Goal: Information Seeking & Learning: Find specific fact

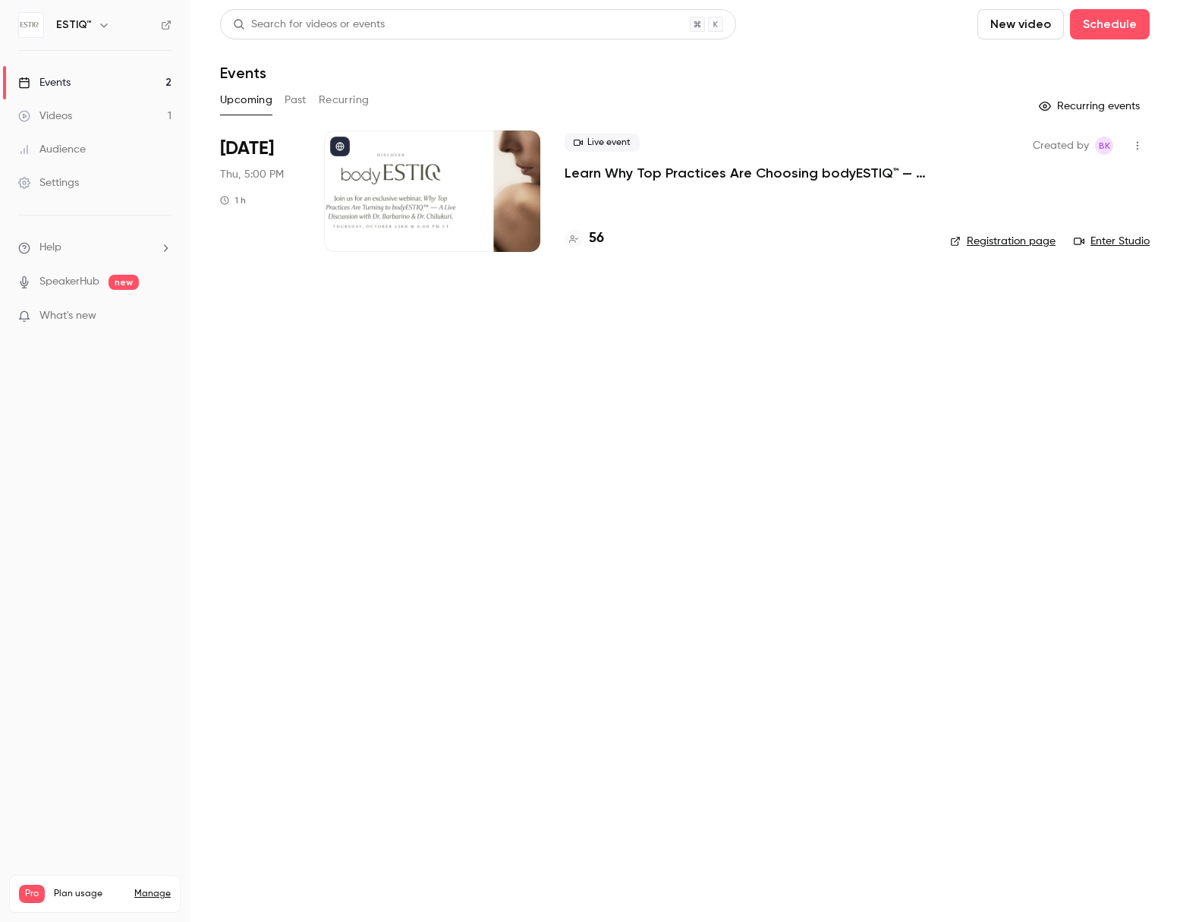
click at [313, 172] on li "[DATE] Thu, 5:00 PM 1 h Live event Learn Why Top Practices Are Choosing bodyEST…" at bounding box center [685, 201] width 930 height 140
click at [593, 238] on h4 "56" at bounding box center [596, 238] width 15 height 20
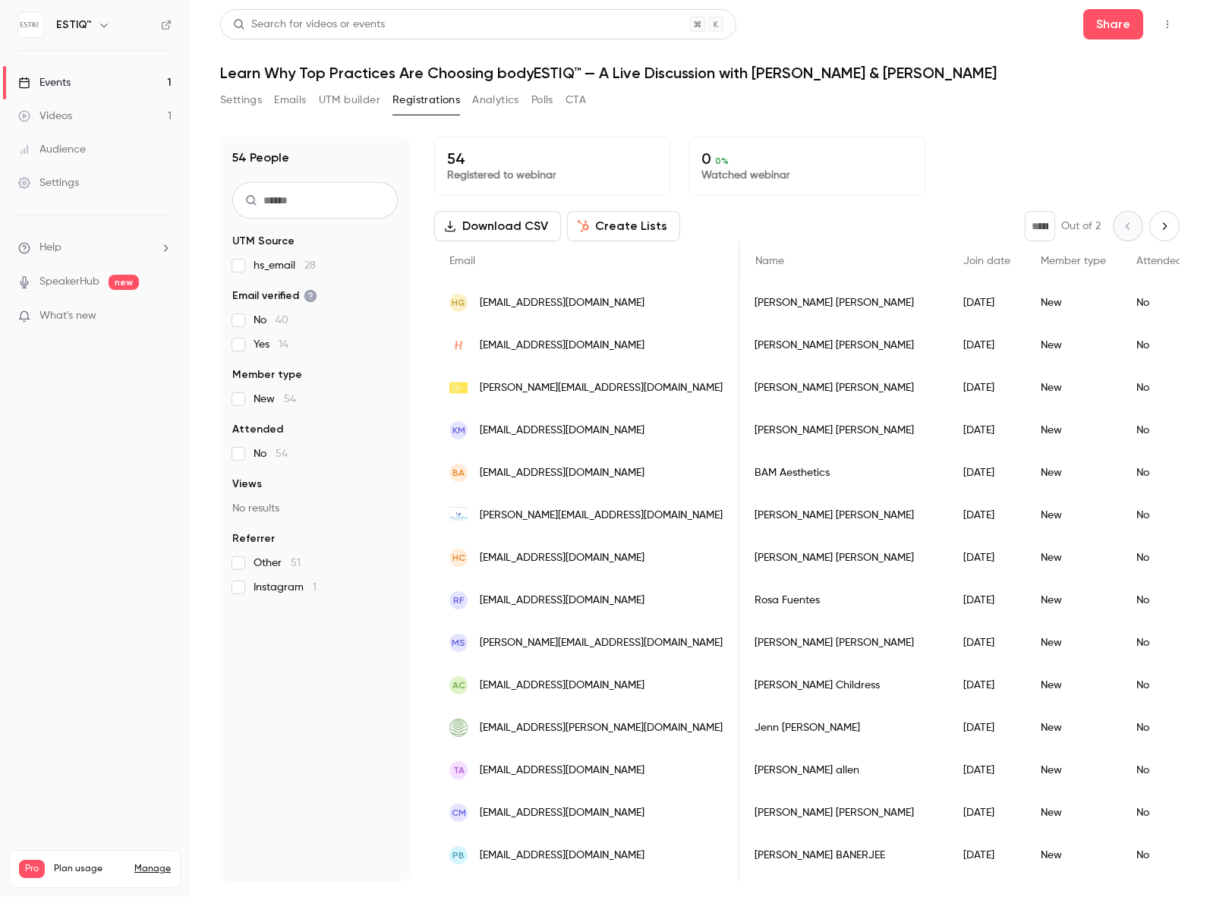
scroll to position [0, 1565]
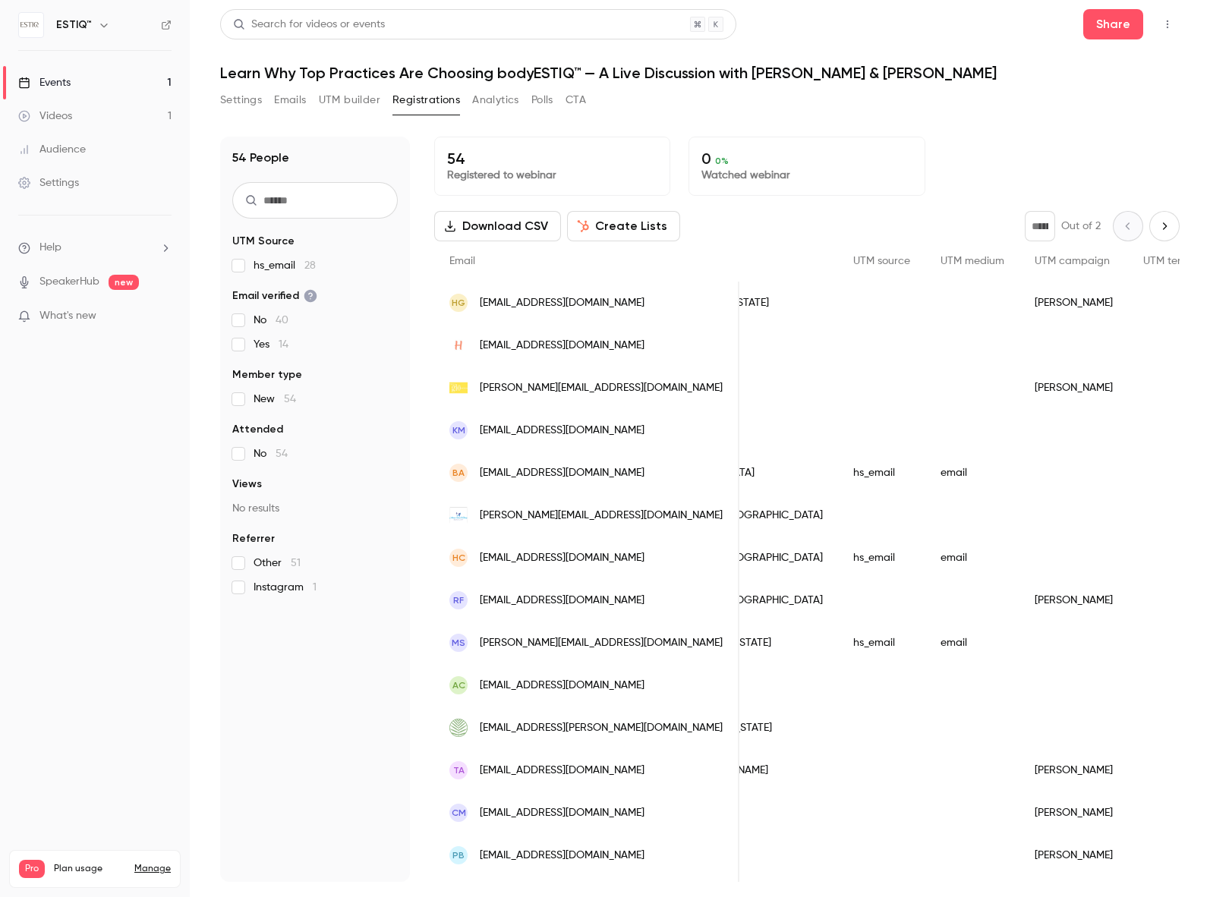
click at [55, 82] on div "Events" at bounding box center [44, 82] width 52 height 15
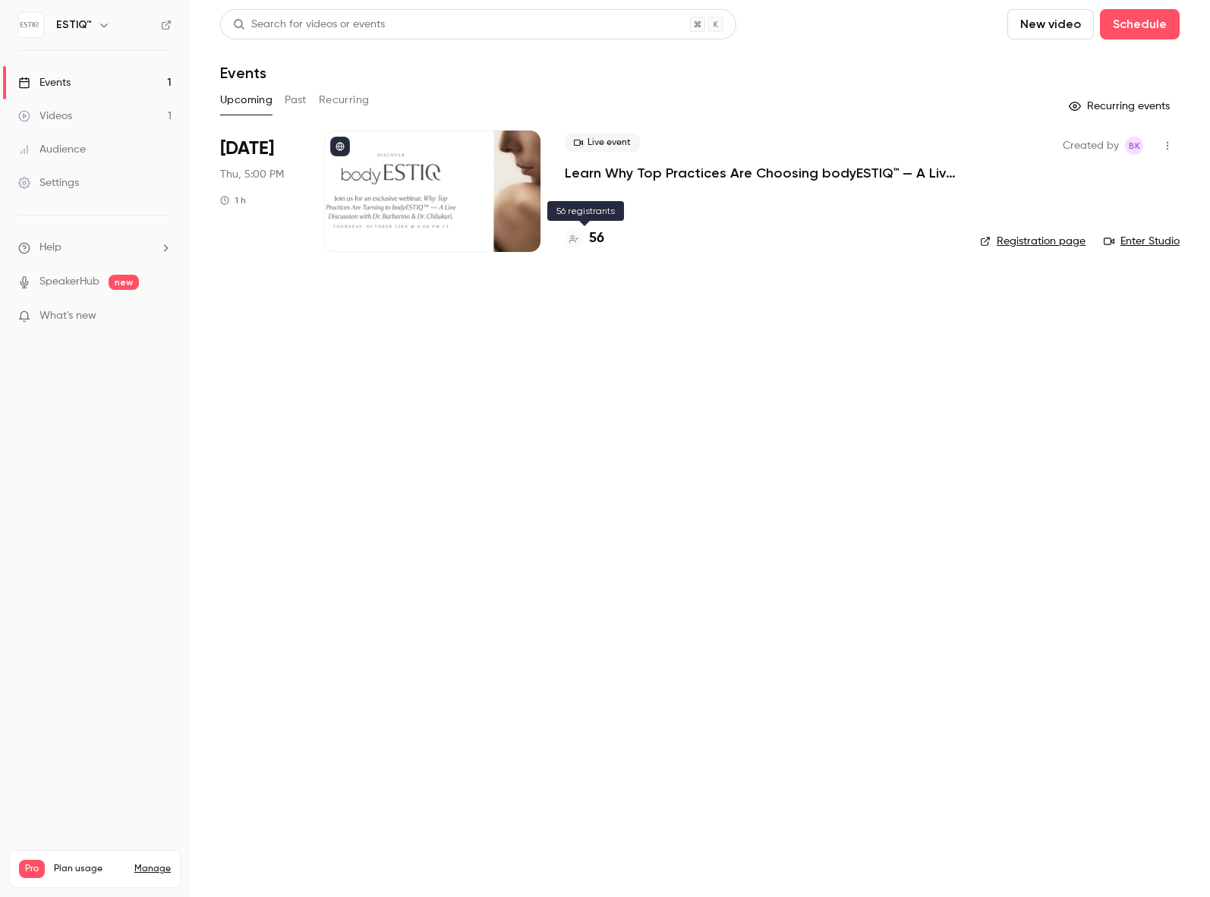
click at [593, 240] on h4 "56" at bounding box center [596, 238] width 15 height 20
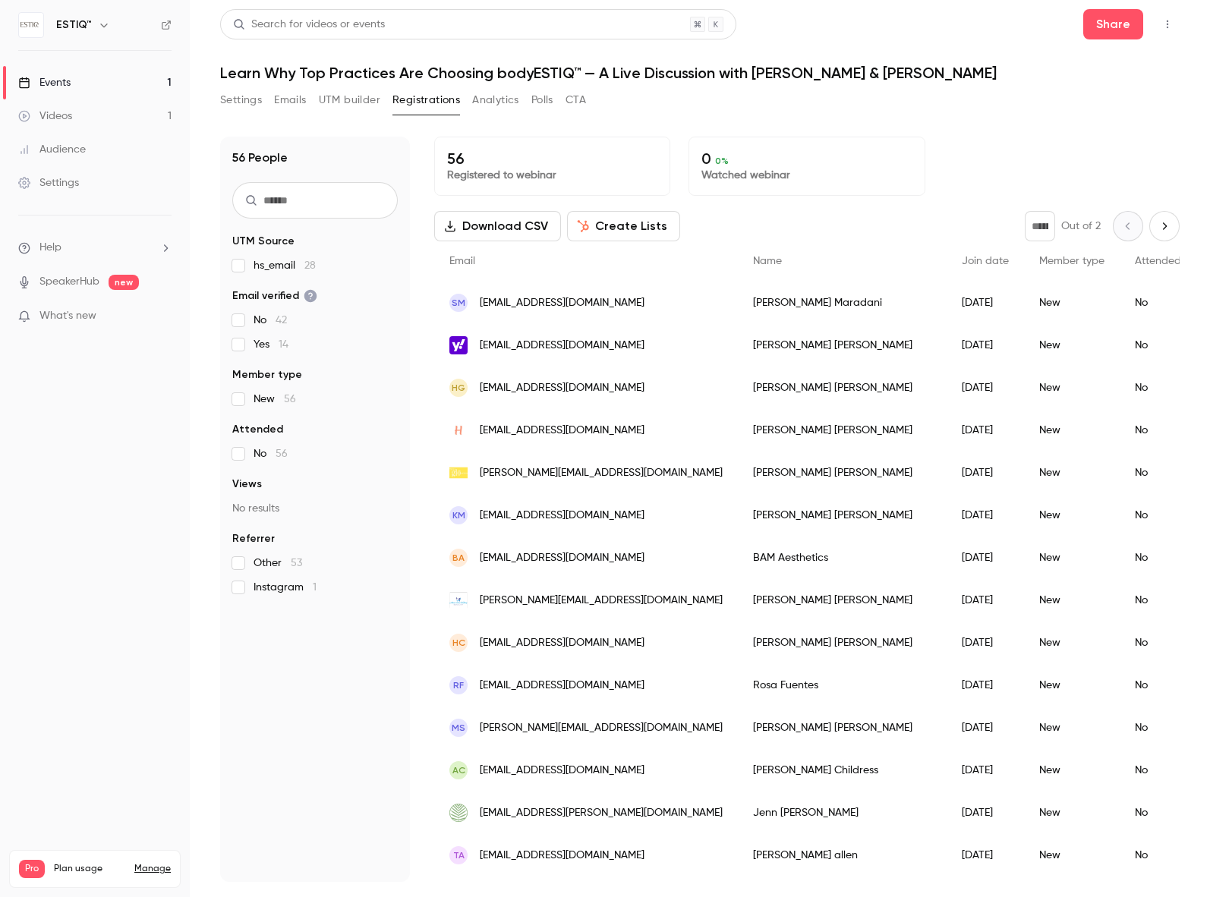
click at [583, 470] on span "[PERSON_NAME][EMAIL_ADDRESS][DOMAIN_NAME]" at bounding box center [601, 473] width 243 height 16
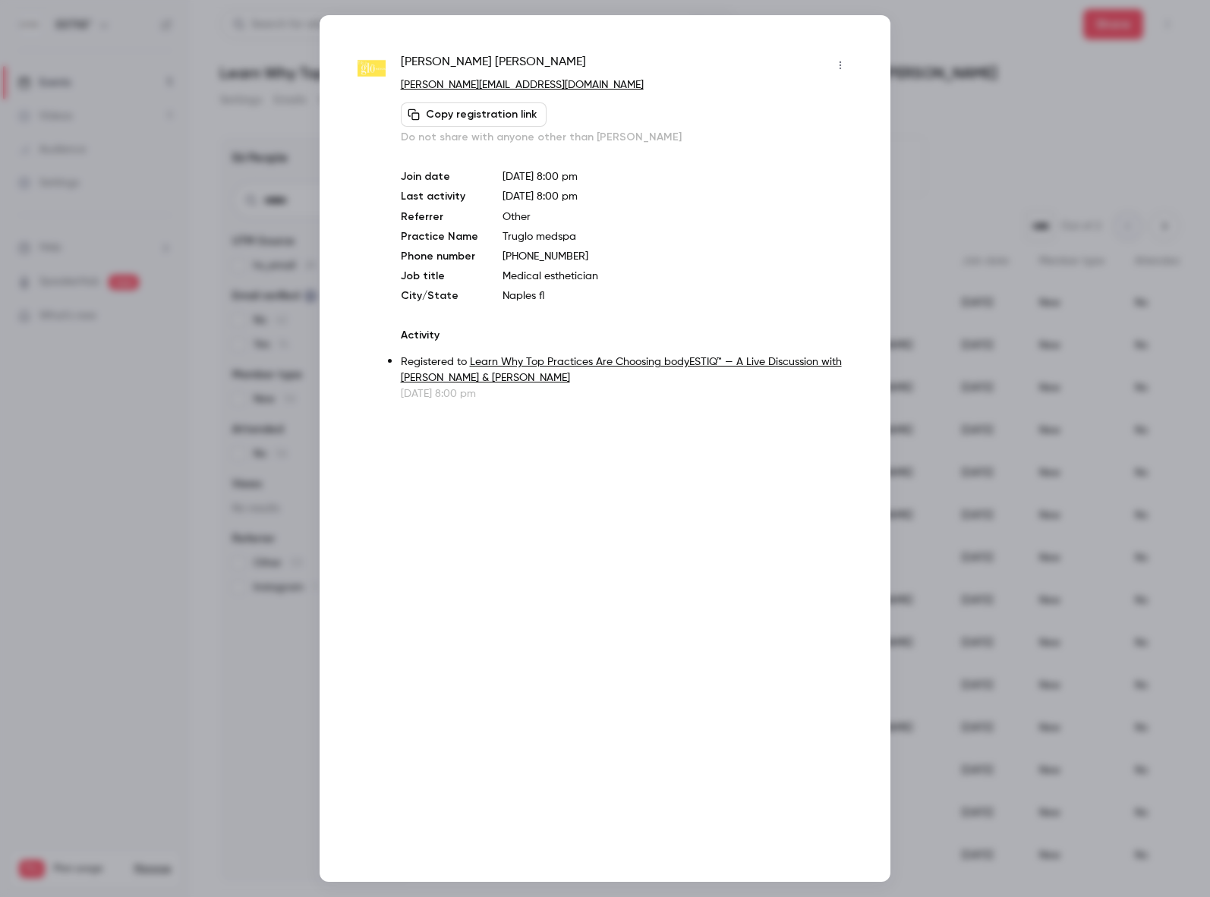
click at [146, 578] on div at bounding box center [605, 448] width 1210 height 897
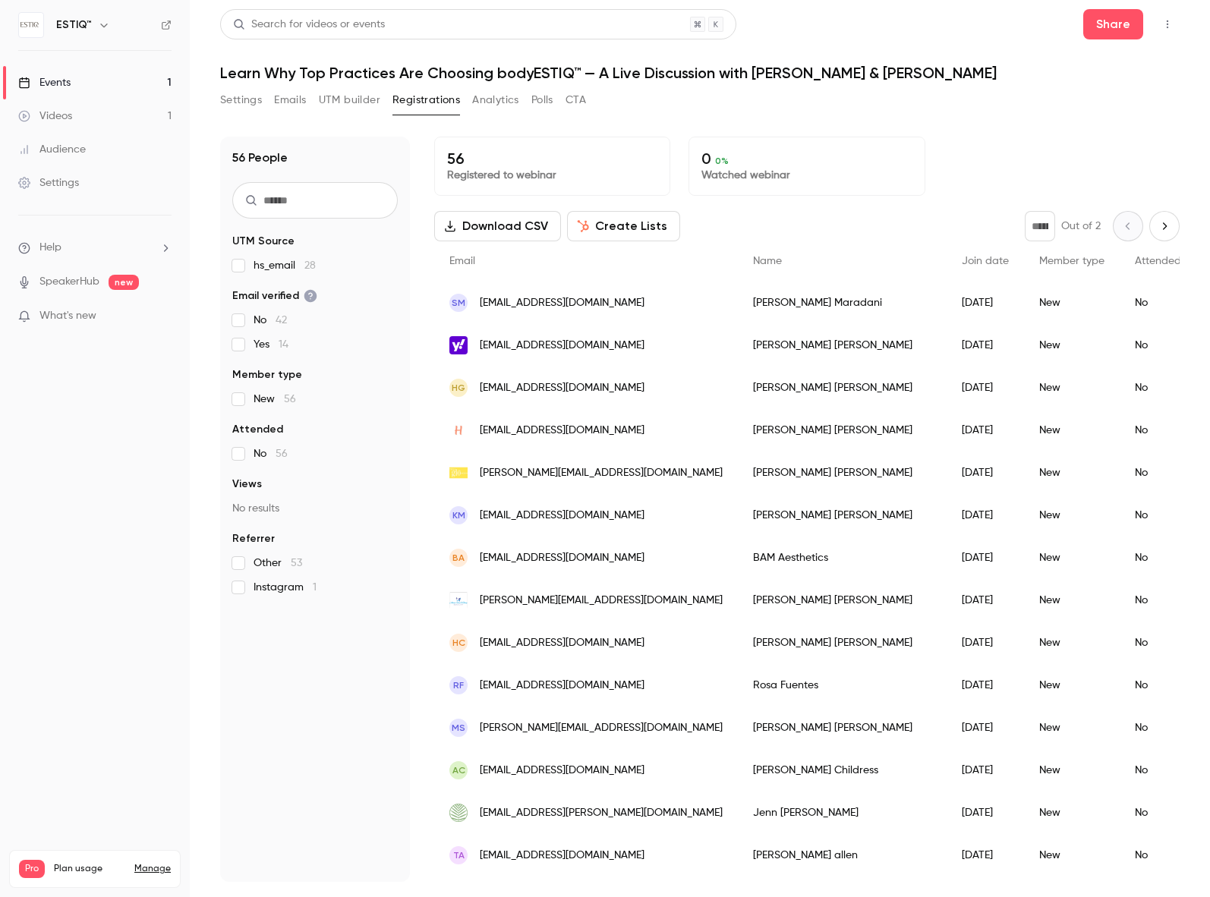
click at [517, 433] on span "[EMAIL_ADDRESS][DOMAIN_NAME]" at bounding box center [562, 431] width 165 height 16
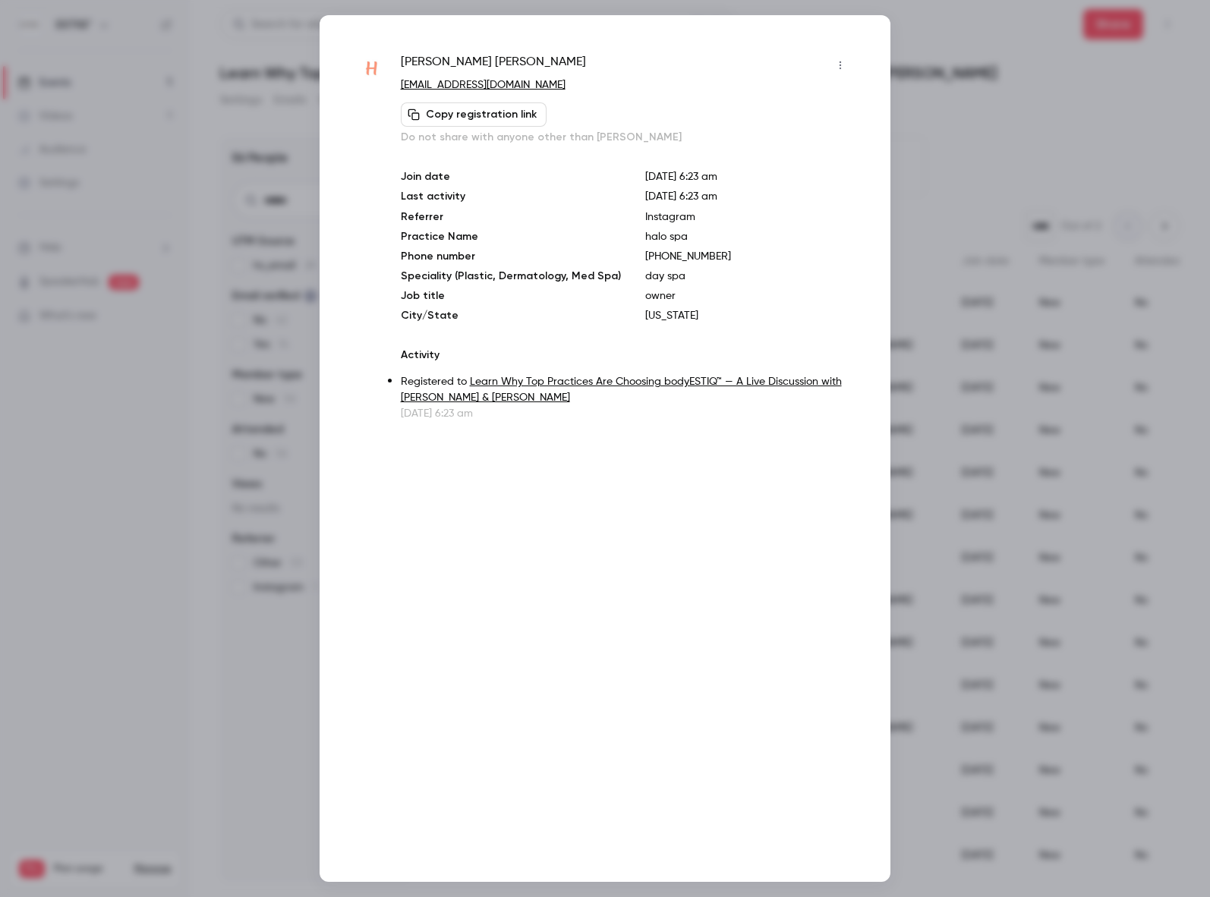
click at [146, 411] on div at bounding box center [605, 448] width 1210 height 897
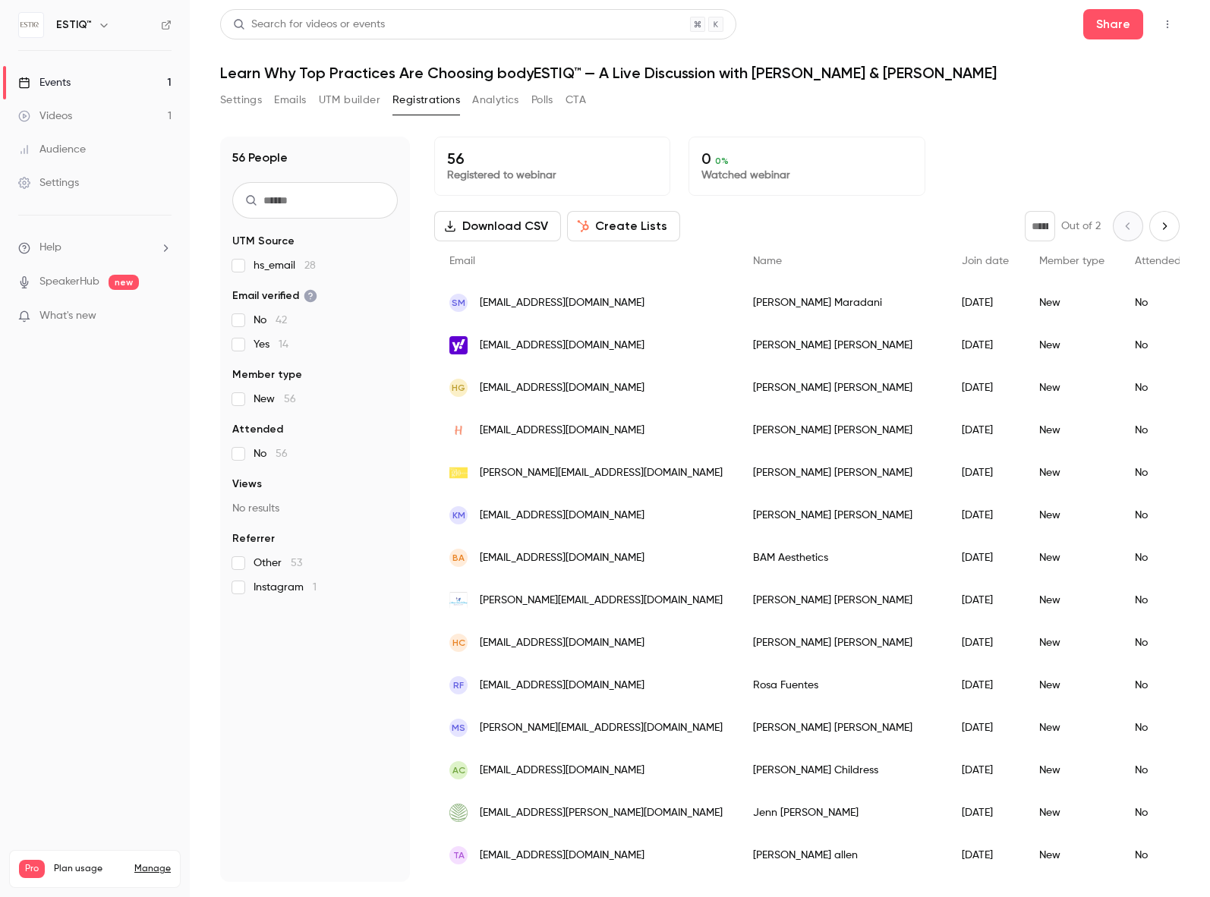
click at [516, 389] on span "[EMAIL_ADDRESS][DOMAIN_NAME]" at bounding box center [562, 388] width 165 height 16
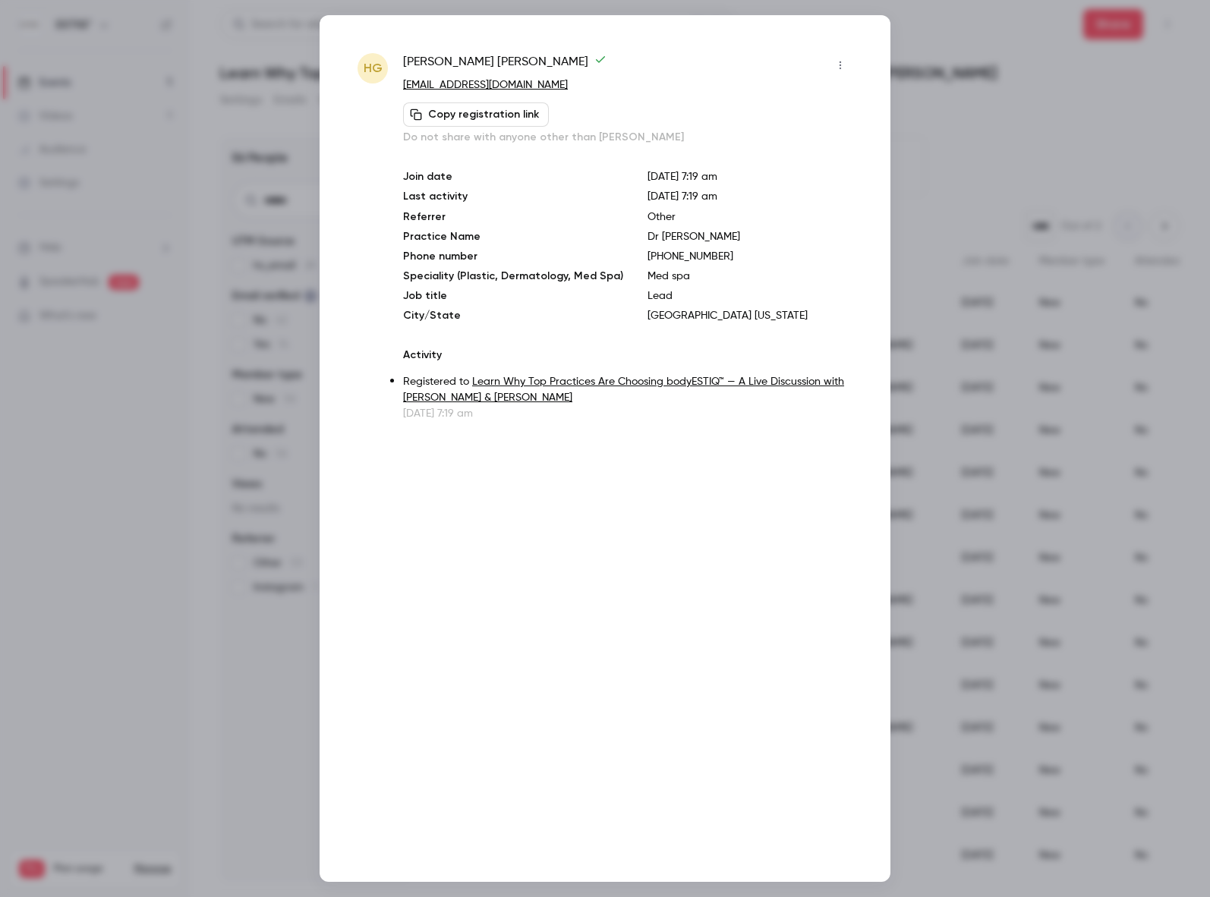
click at [110, 524] on div at bounding box center [605, 448] width 1210 height 897
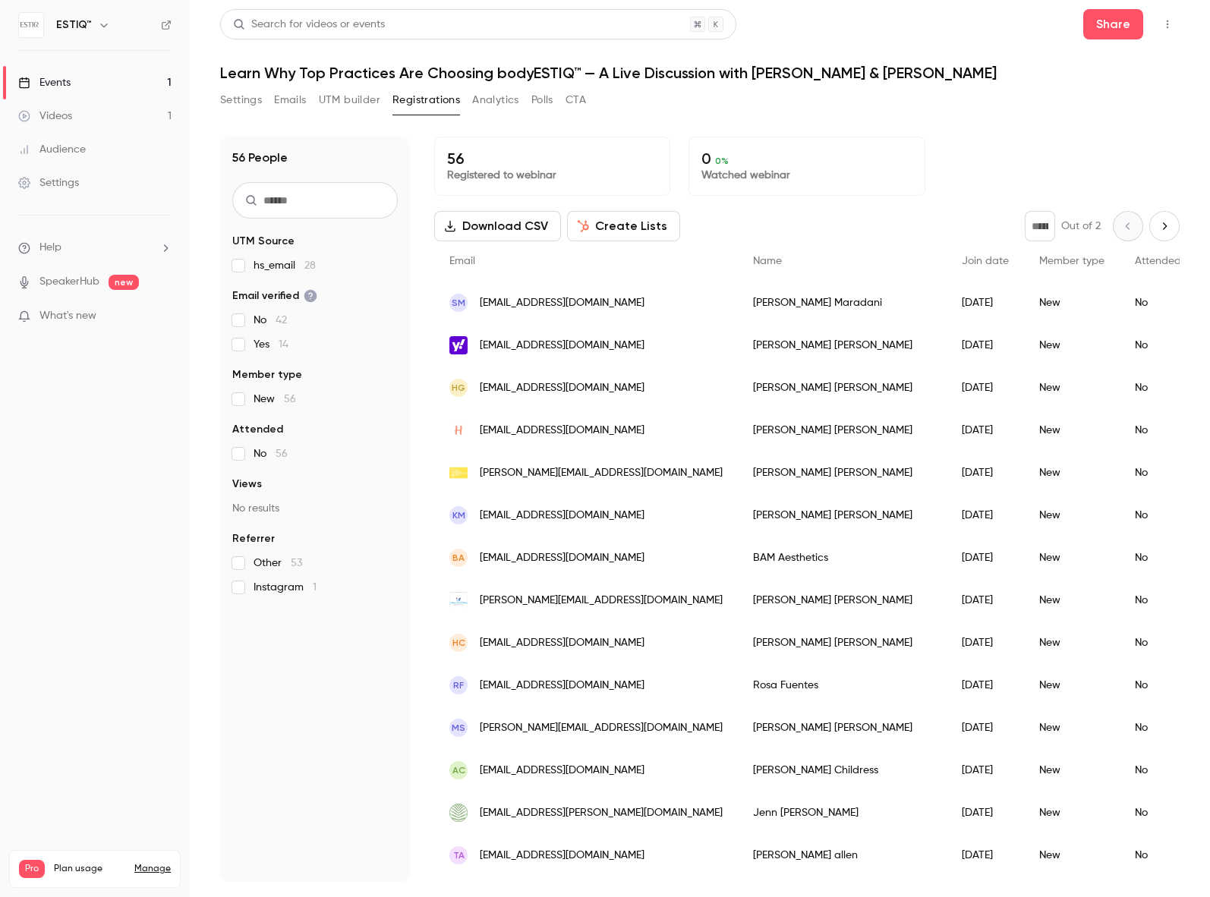
click at [505, 343] on span "[EMAIL_ADDRESS][DOMAIN_NAME]" at bounding box center [562, 346] width 165 height 16
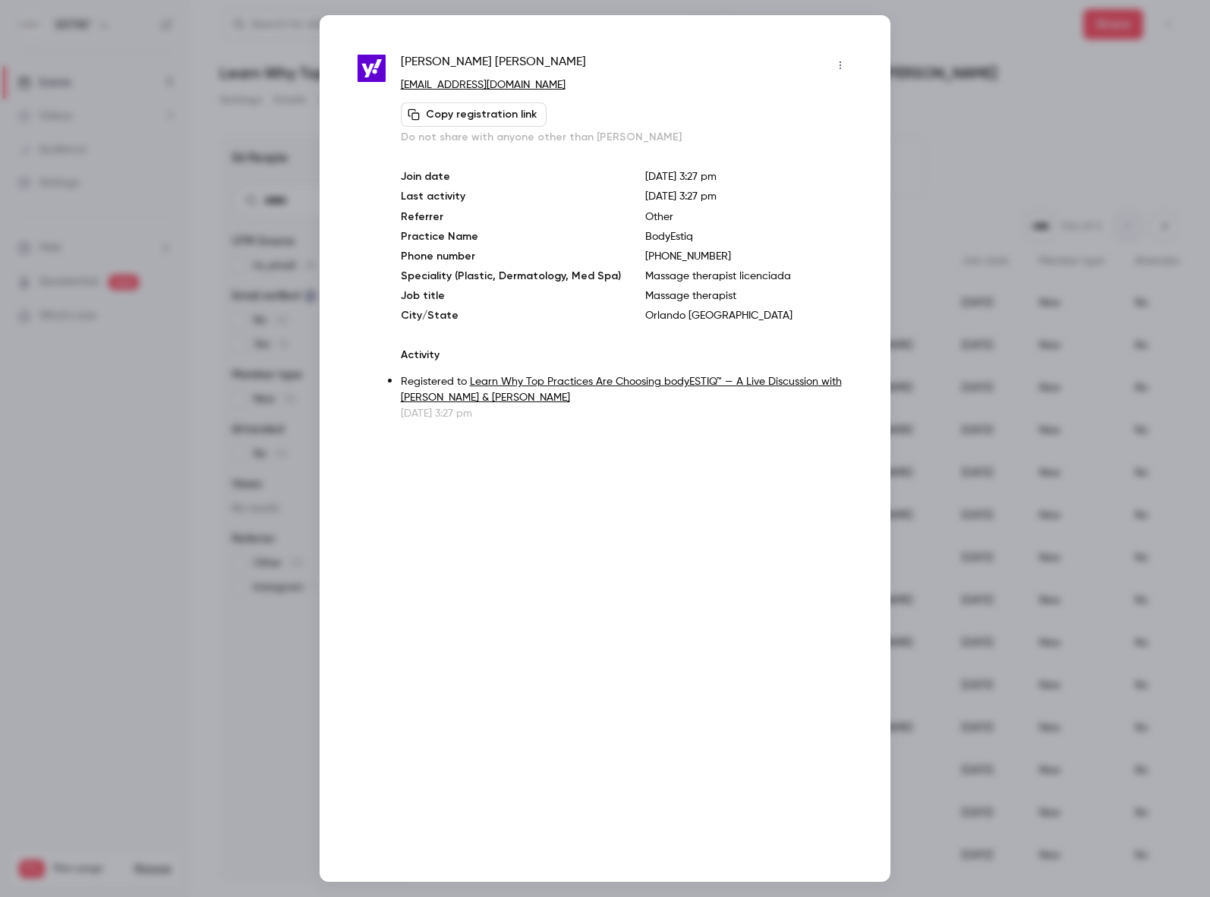
click at [133, 586] on div at bounding box center [605, 448] width 1210 height 897
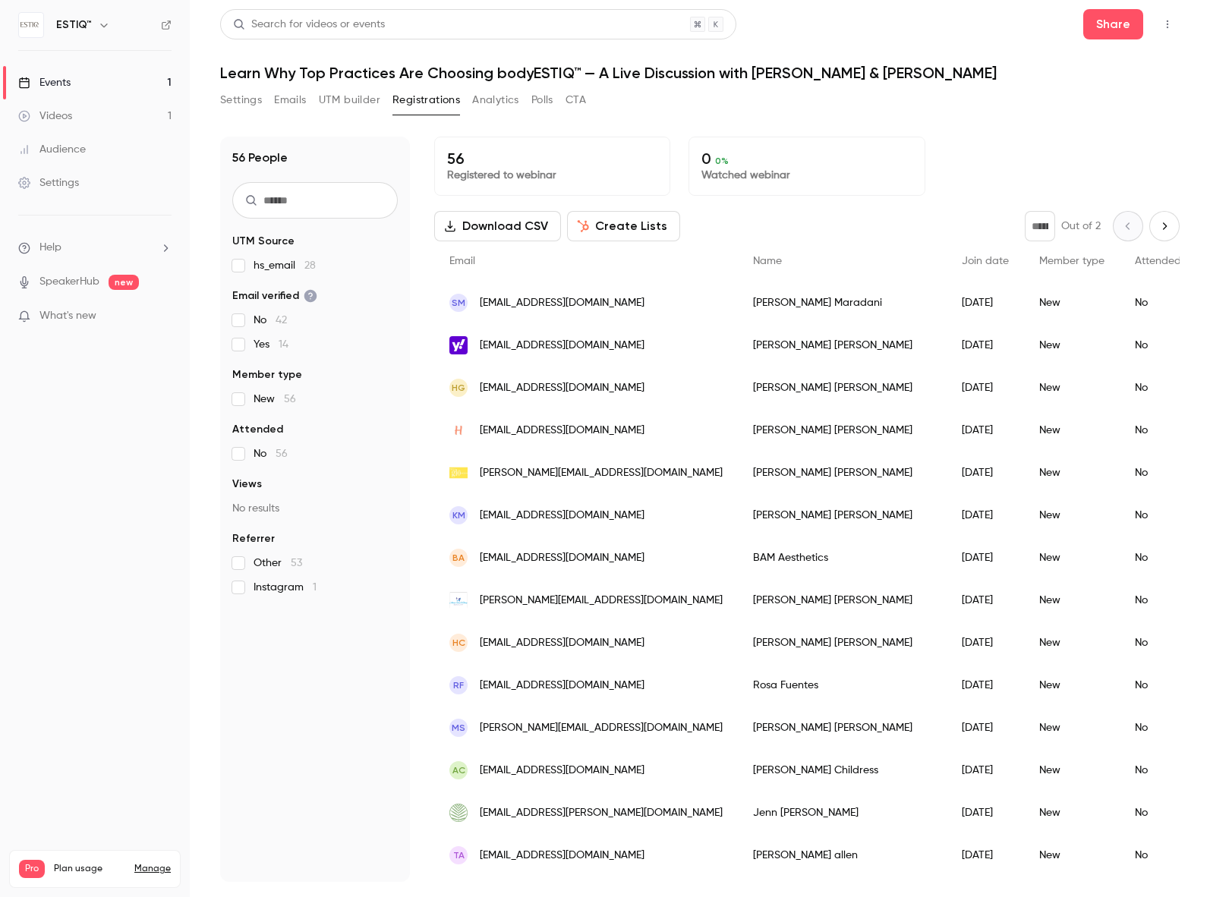
click at [552, 302] on span "[EMAIL_ADDRESS][DOMAIN_NAME]" at bounding box center [562, 303] width 165 height 16
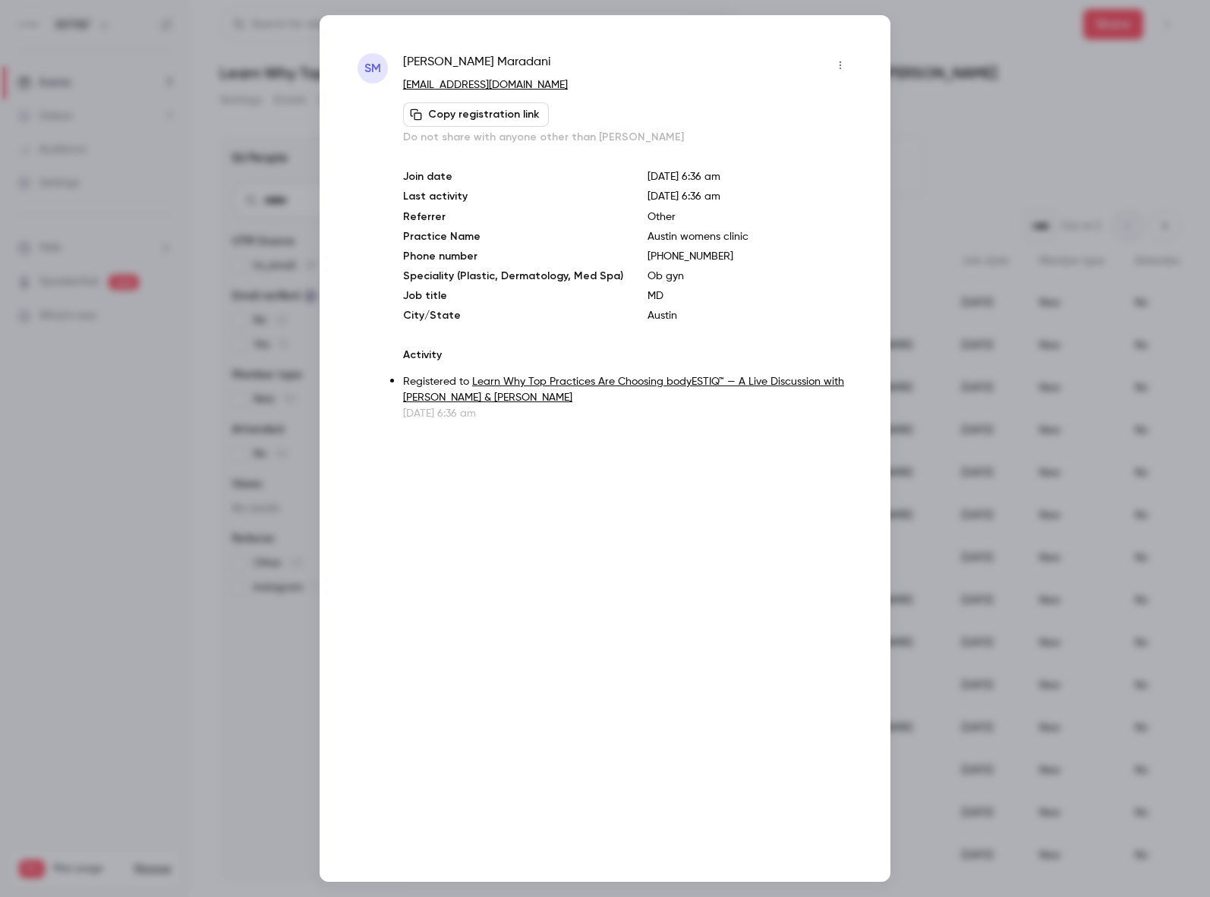
click at [944, 202] on div at bounding box center [605, 448] width 1210 height 897
